Goal: Find contact information: Find contact information

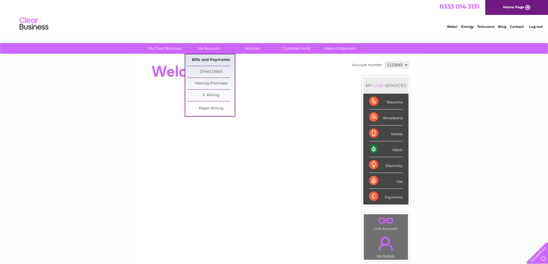
click at [219, 58] on link "Bills and Payments" at bounding box center [210, 60] width 47 height 12
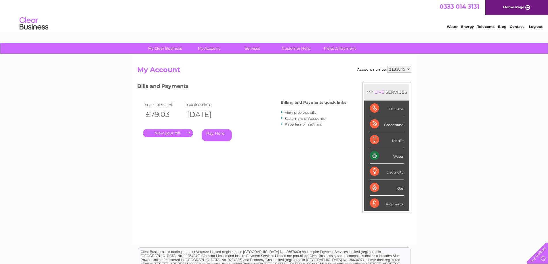
click at [173, 132] on link "." at bounding box center [168, 133] width 50 height 8
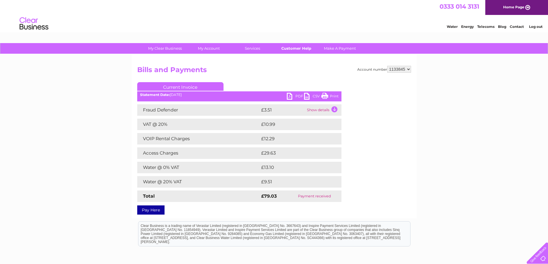
click at [298, 49] on link "Customer Help" at bounding box center [295, 48] width 47 height 11
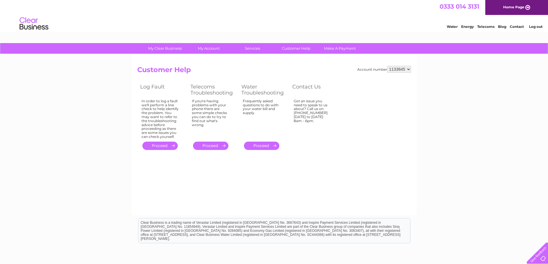
click at [463, 7] on span "0333 014 3131" at bounding box center [459, 6] width 40 height 7
click at [441, 138] on div "My Clear Business Login Details My Details My Preferences Link Account My Accou…" at bounding box center [274, 178] width 548 height 271
